Goal: Information Seeking & Learning: Check status

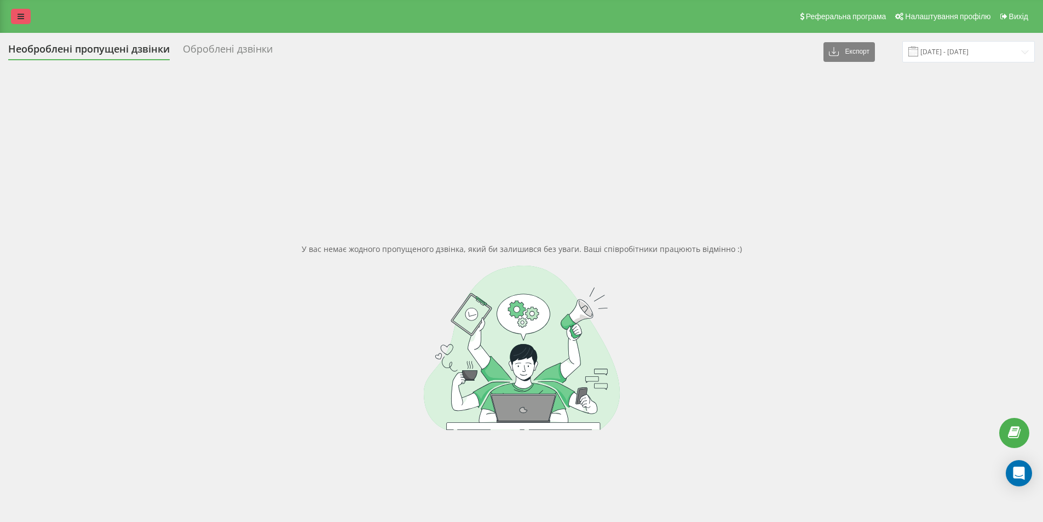
click at [23, 18] on icon at bounding box center [21, 17] width 7 height 8
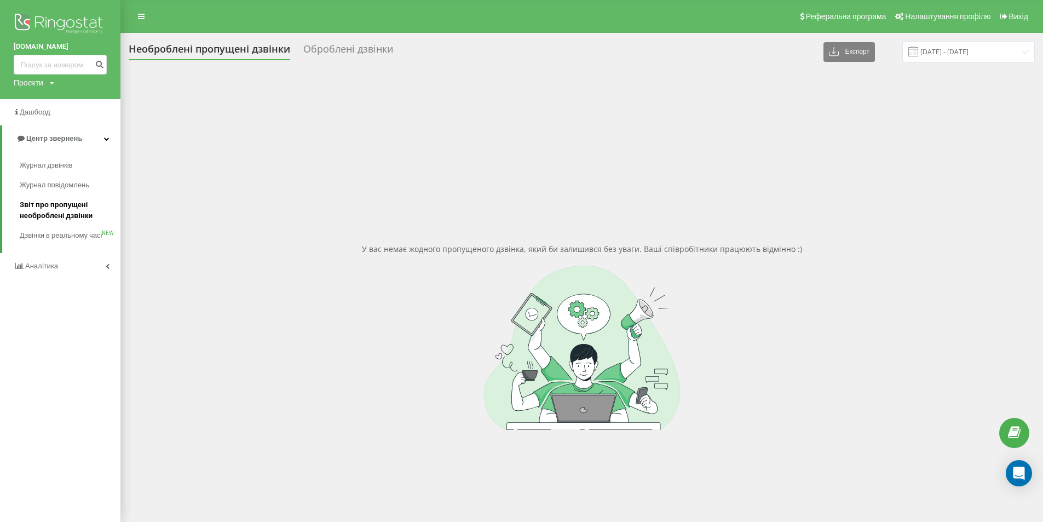
click at [60, 205] on span "Звіт про пропущені необроблені дзвінки" at bounding box center [67, 210] width 95 height 22
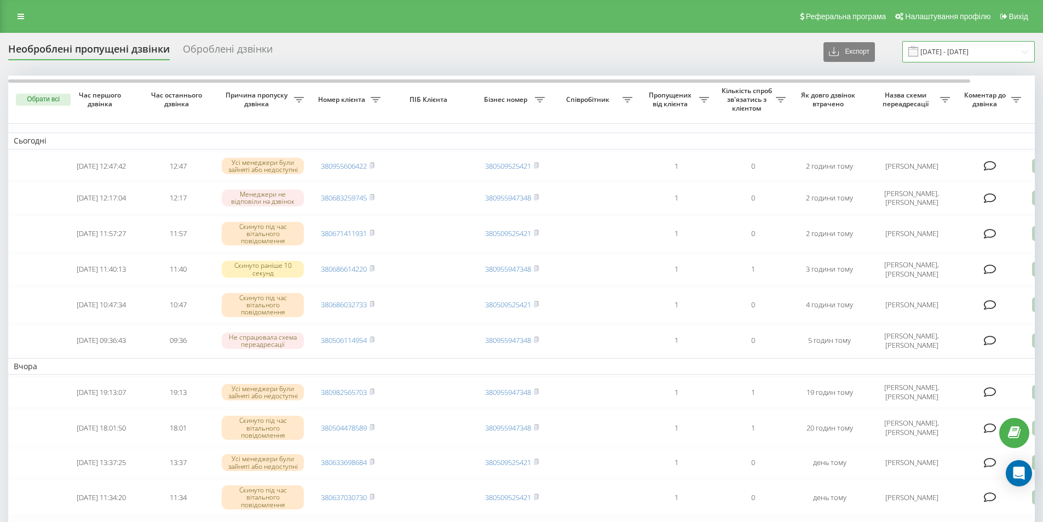
click at [993, 58] on input "21.08.2025 - 21.09.2025" at bounding box center [968, 51] width 133 height 21
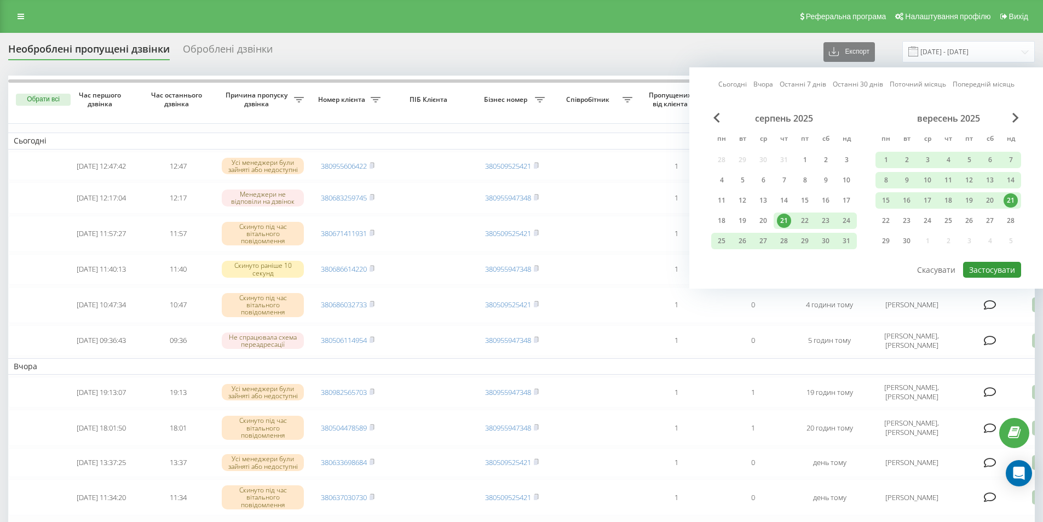
click at [985, 268] on button "Застосувати" at bounding box center [992, 270] width 58 height 16
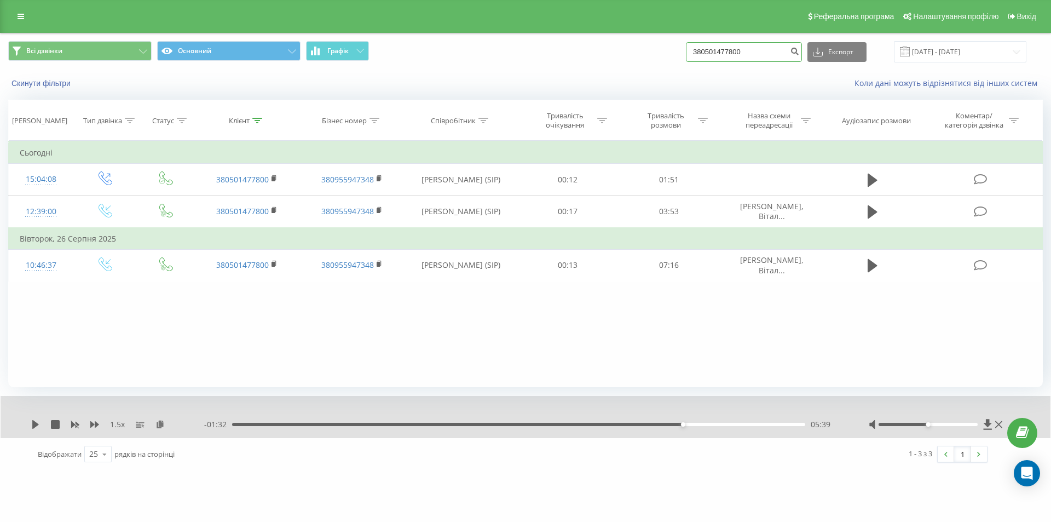
click at [722, 46] on input "380501477800" at bounding box center [744, 52] width 116 height 20
paste input "68661422"
type input "380686614220"
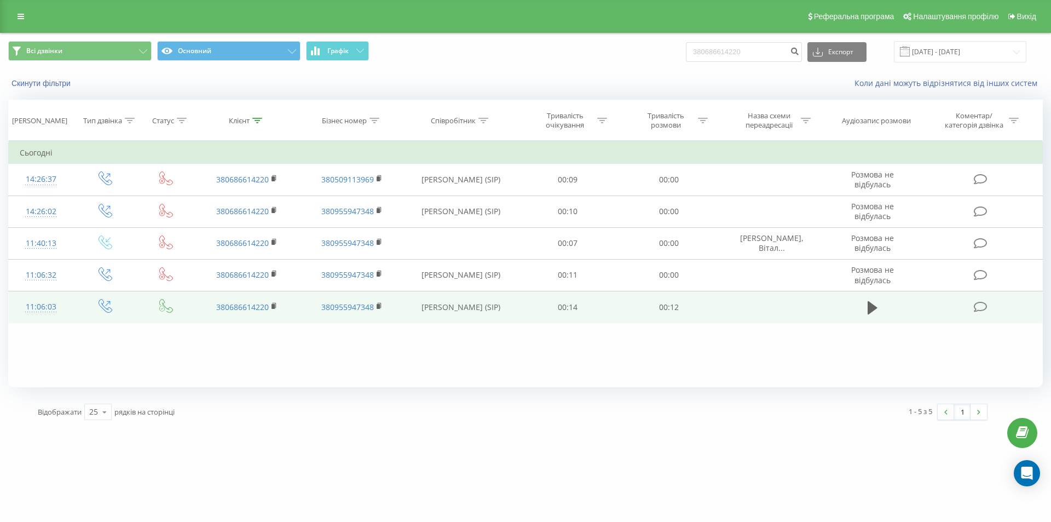
click at [866, 317] on span at bounding box center [873, 312] width 16 height 10
click at [870, 306] on icon at bounding box center [873, 307] width 10 height 13
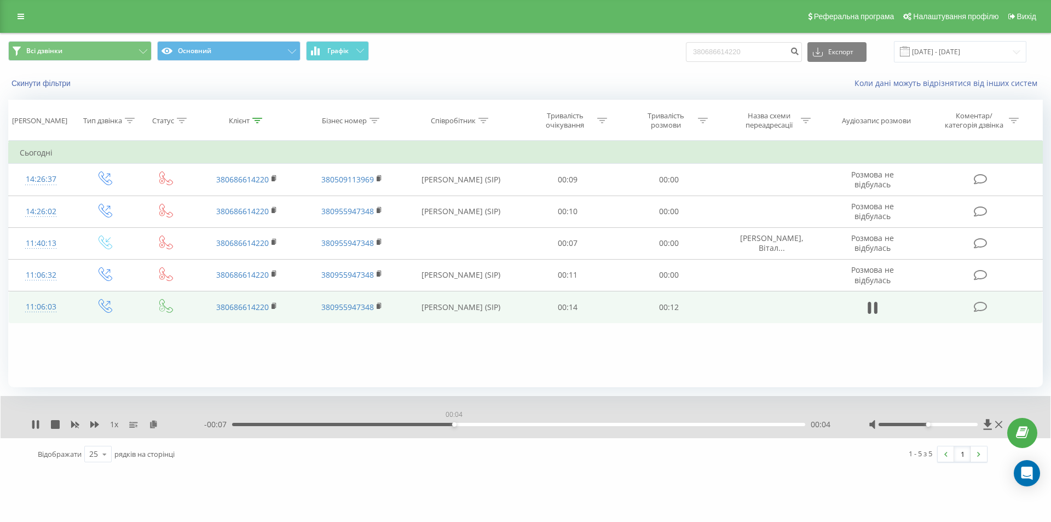
drag, startPoint x: 452, startPoint y: 424, endPoint x: 582, endPoint y: 435, distance: 130.2
click at [582, 435] on div "1 x - 00:07 00:04 00:04" at bounding box center [526, 417] width 1050 height 42
drag, startPoint x: 609, startPoint y: 425, endPoint x: 470, endPoint y: 421, distance: 139.2
click at [470, 423] on div "00:05" at bounding box center [518, 424] width 573 height 3
click at [782, 422] on div "- 00:05 00:06 00:06" at bounding box center [522, 424] width 637 height 11
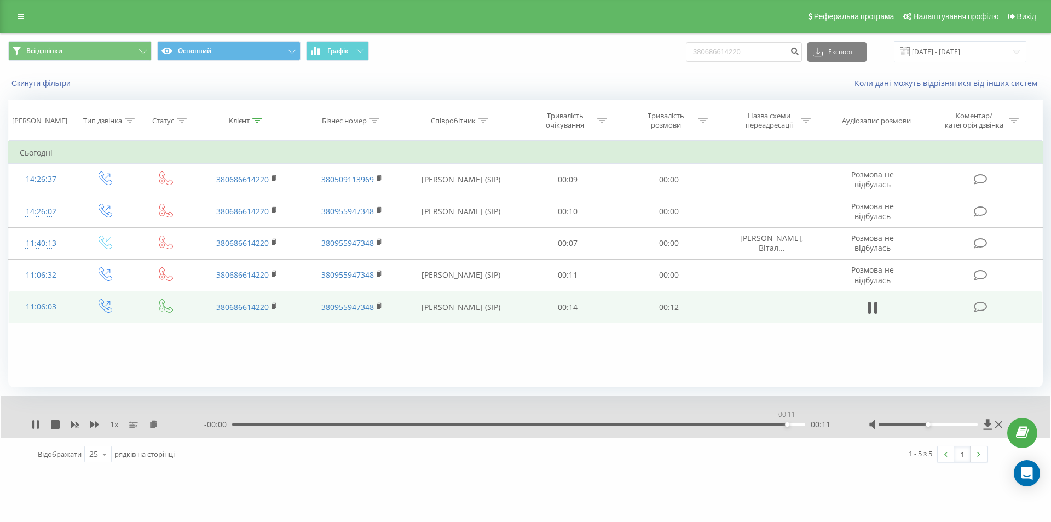
click at [787, 424] on div "00:11" at bounding box center [518, 424] width 573 height 3
